Goal: Task Accomplishment & Management: Manage account settings

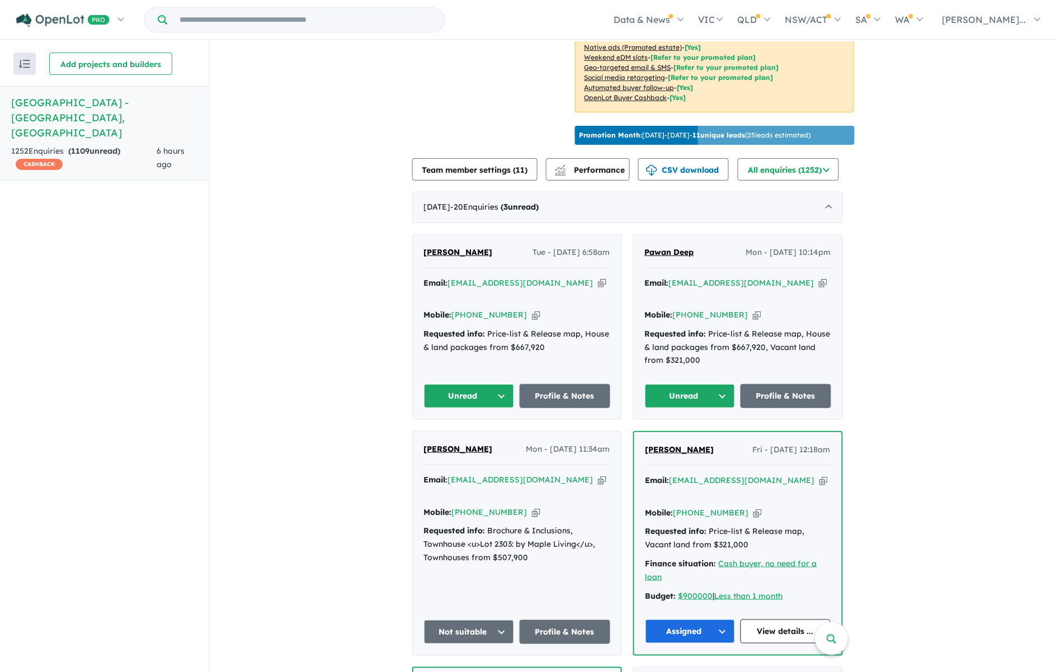
scroll to position [280, 0]
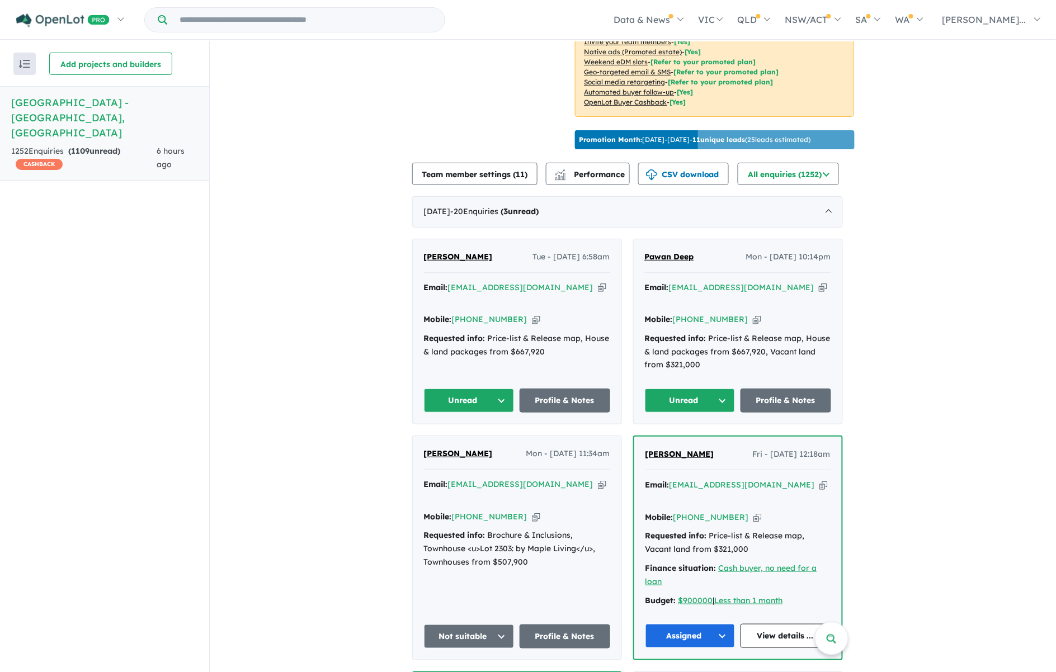
click at [719, 389] on button "Unread" at bounding box center [690, 401] width 91 height 24
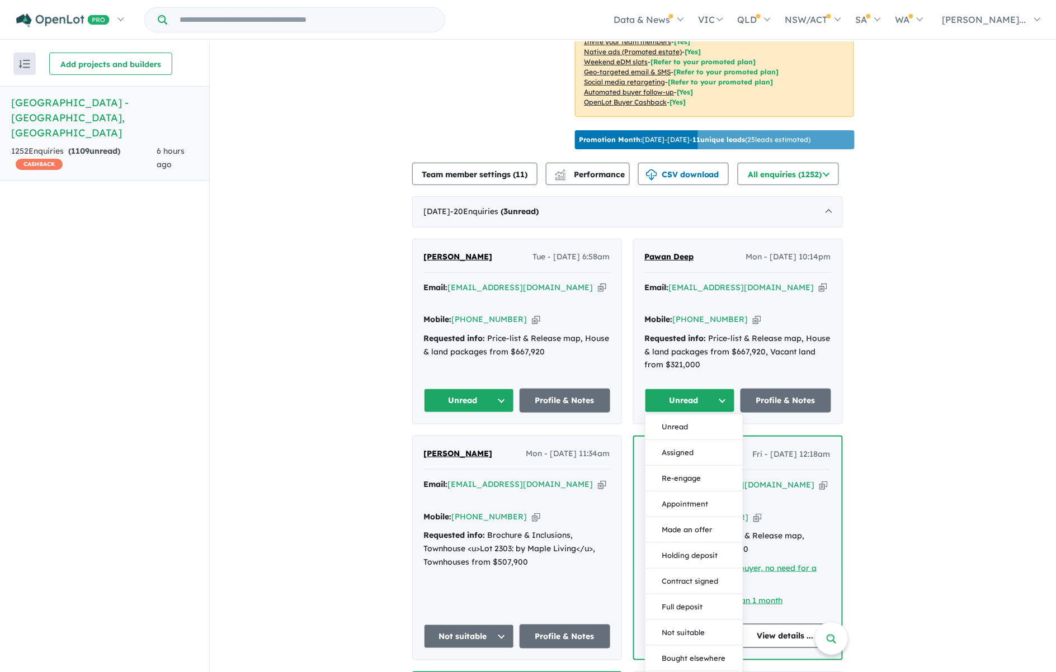
click at [719, 443] on button "Assigned" at bounding box center [694, 453] width 97 height 26
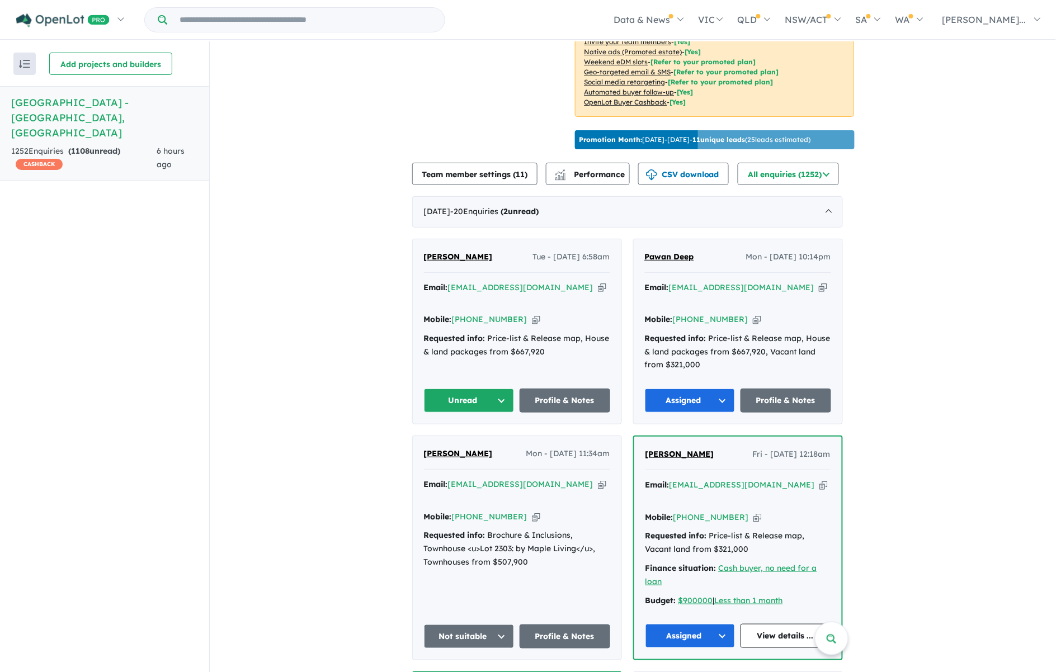
click at [515, 389] on button "Unread" at bounding box center [469, 401] width 91 height 24
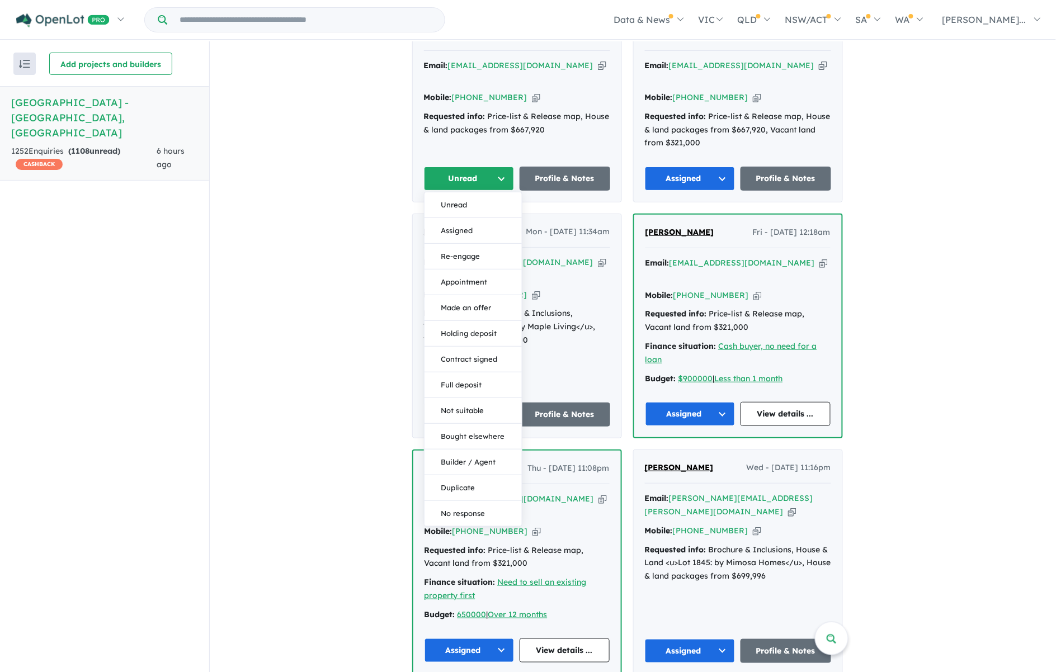
scroll to position [699, 0]
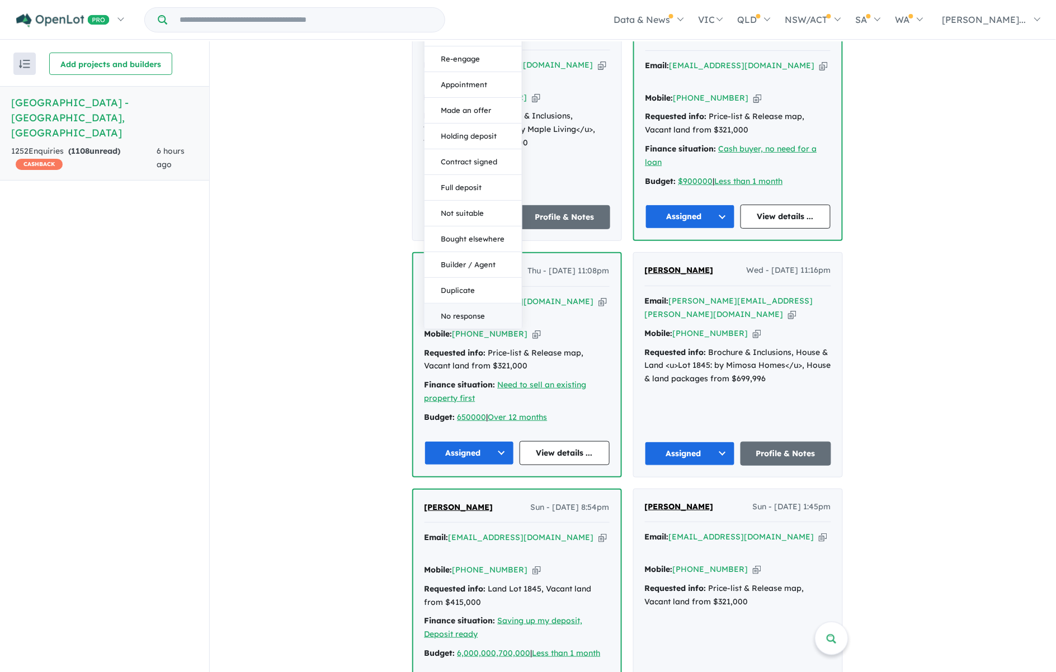
click at [468, 304] on button "No response" at bounding box center [473, 316] width 97 height 25
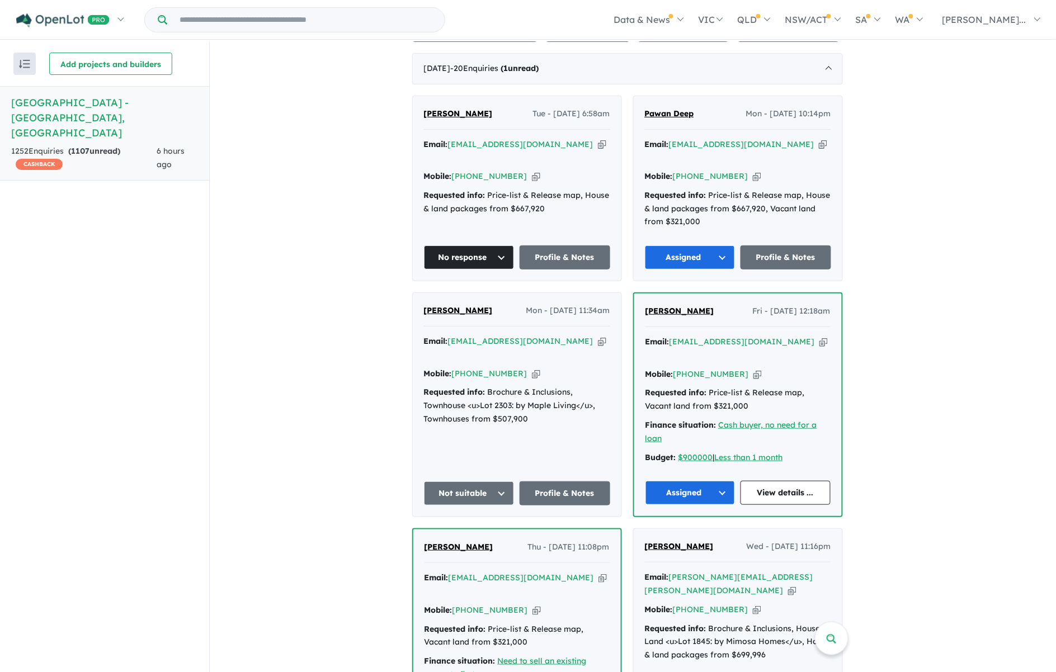
scroll to position [280, 0]
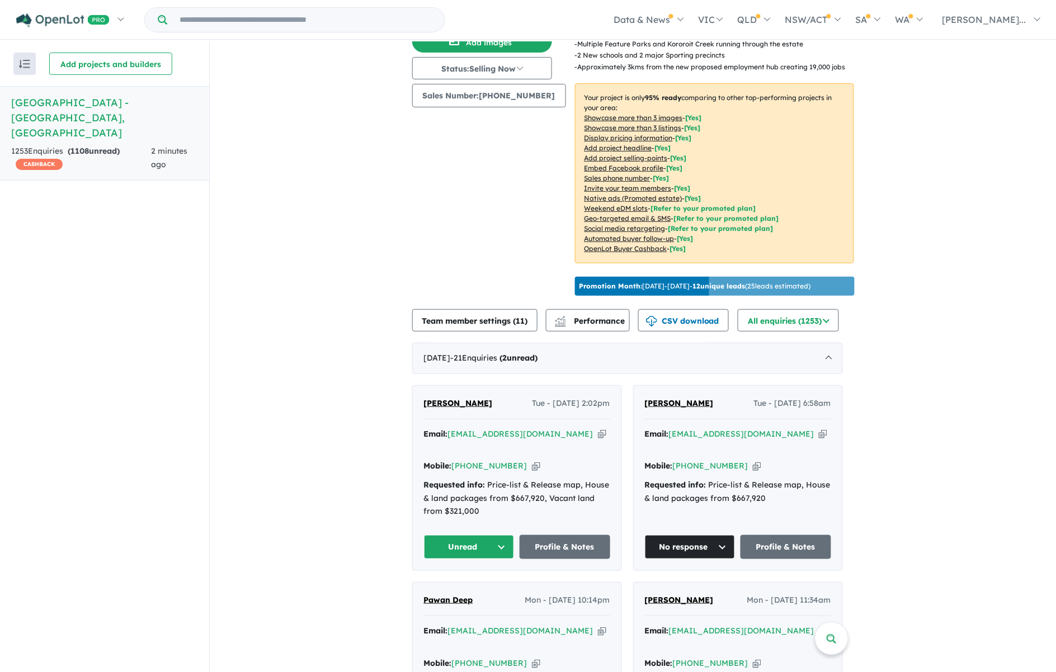
scroll to position [140, 0]
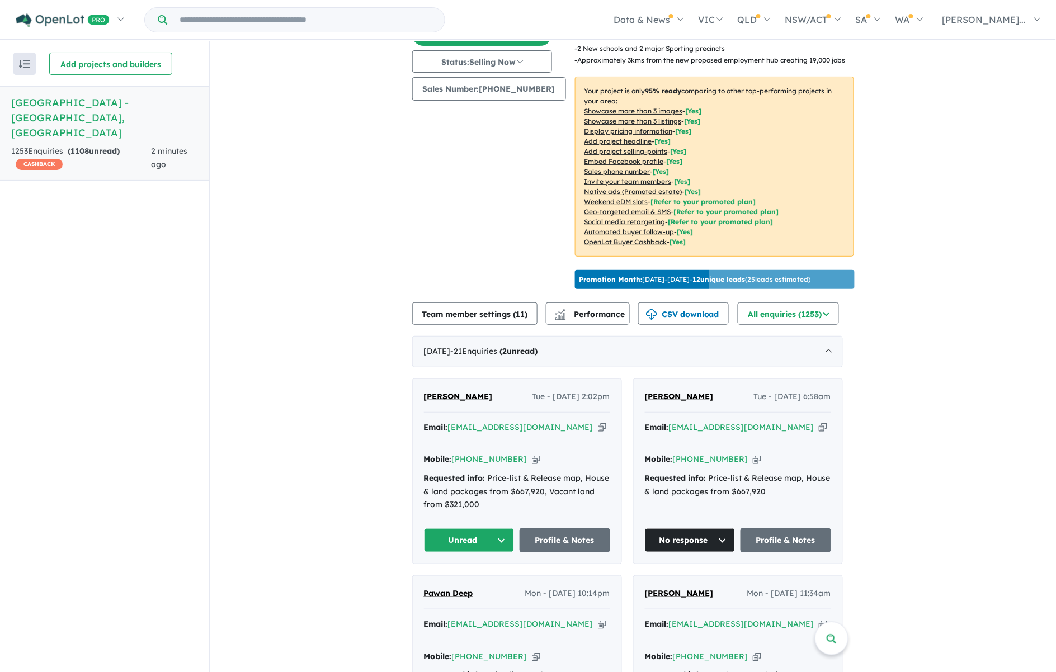
drag, startPoint x: 524, startPoint y: 442, endPoint x: 535, endPoint y: 430, distance: 17.0
click at [532, 454] on icon "button" at bounding box center [536, 460] width 8 height 12
click at [598, 422] on icon "button" at bounding box center [602, 428] width 8 height 12
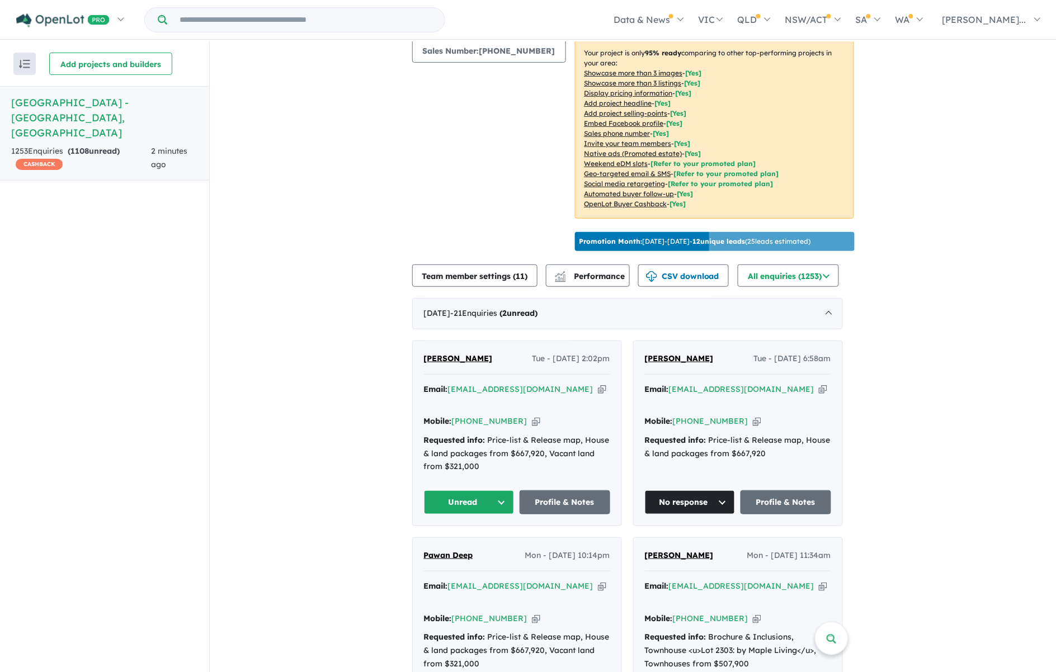
scroll to position [210, 0]
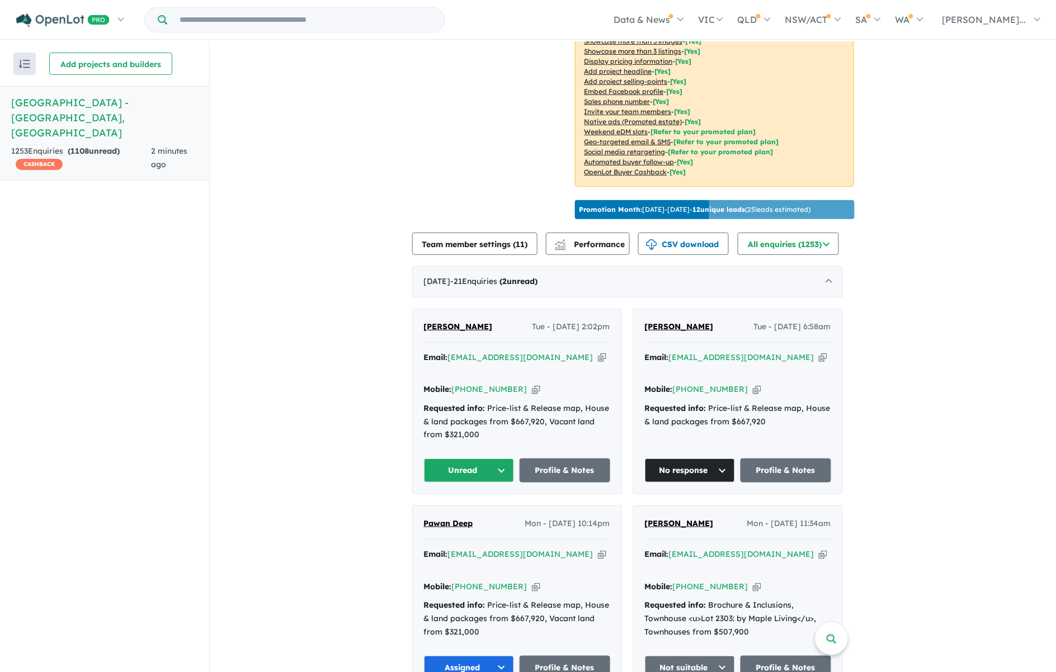
click at [499, 459] on button "Unread" at bounding box center [469, 471] width 91 height 24
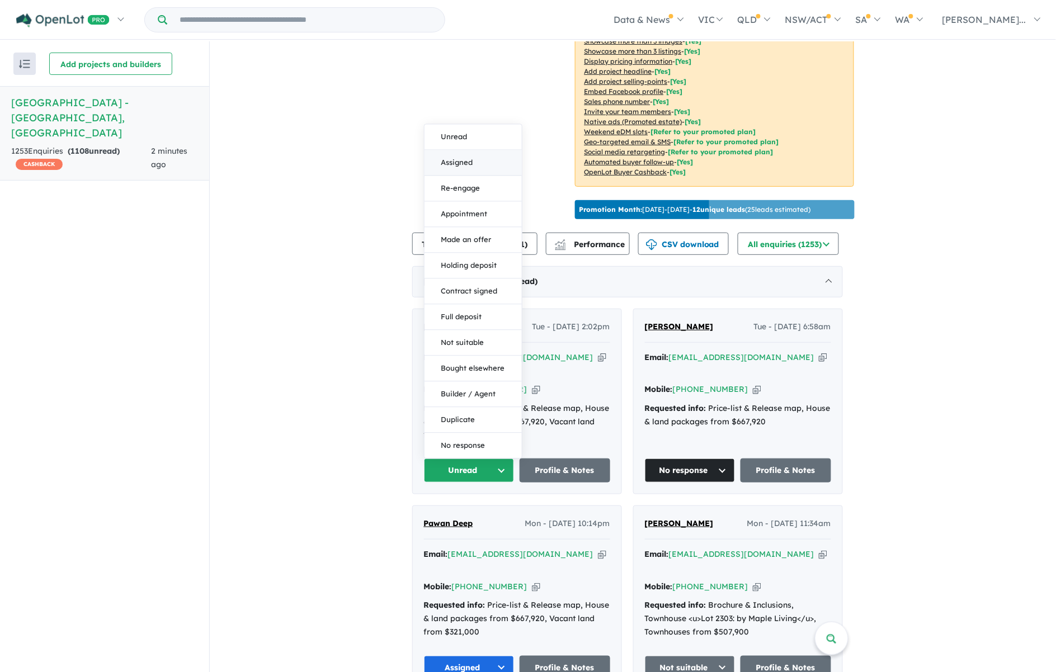
click at [470, 150] on button "Assigned" at bounding box center [473, 163] width 97 height 26
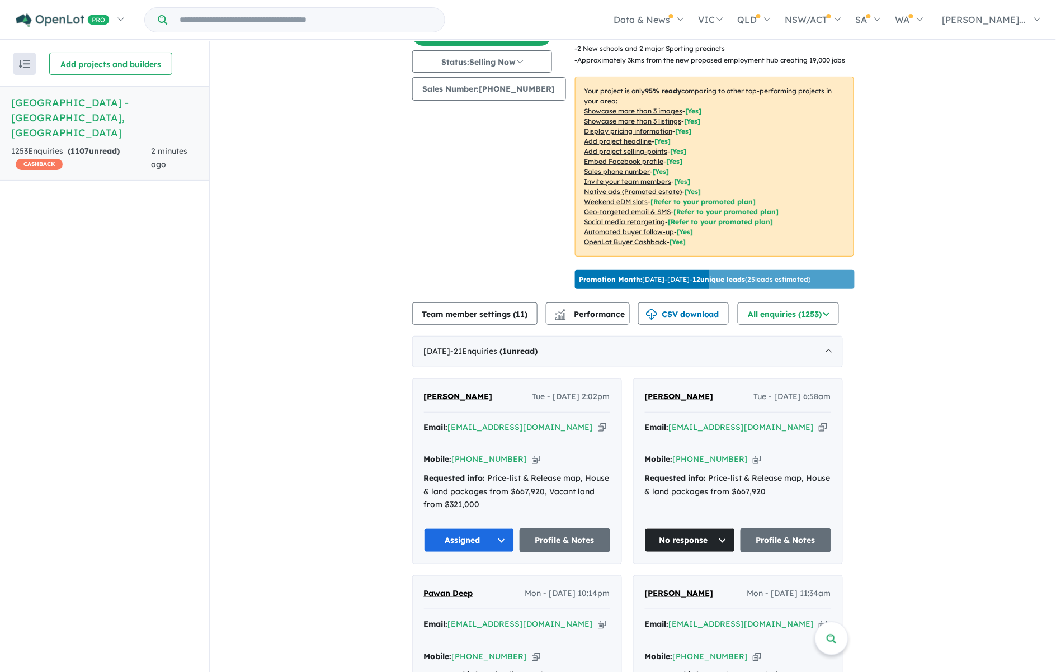
scroll to position [0, 0]
